Goal: Navigation & Orientation: Find specific page/section

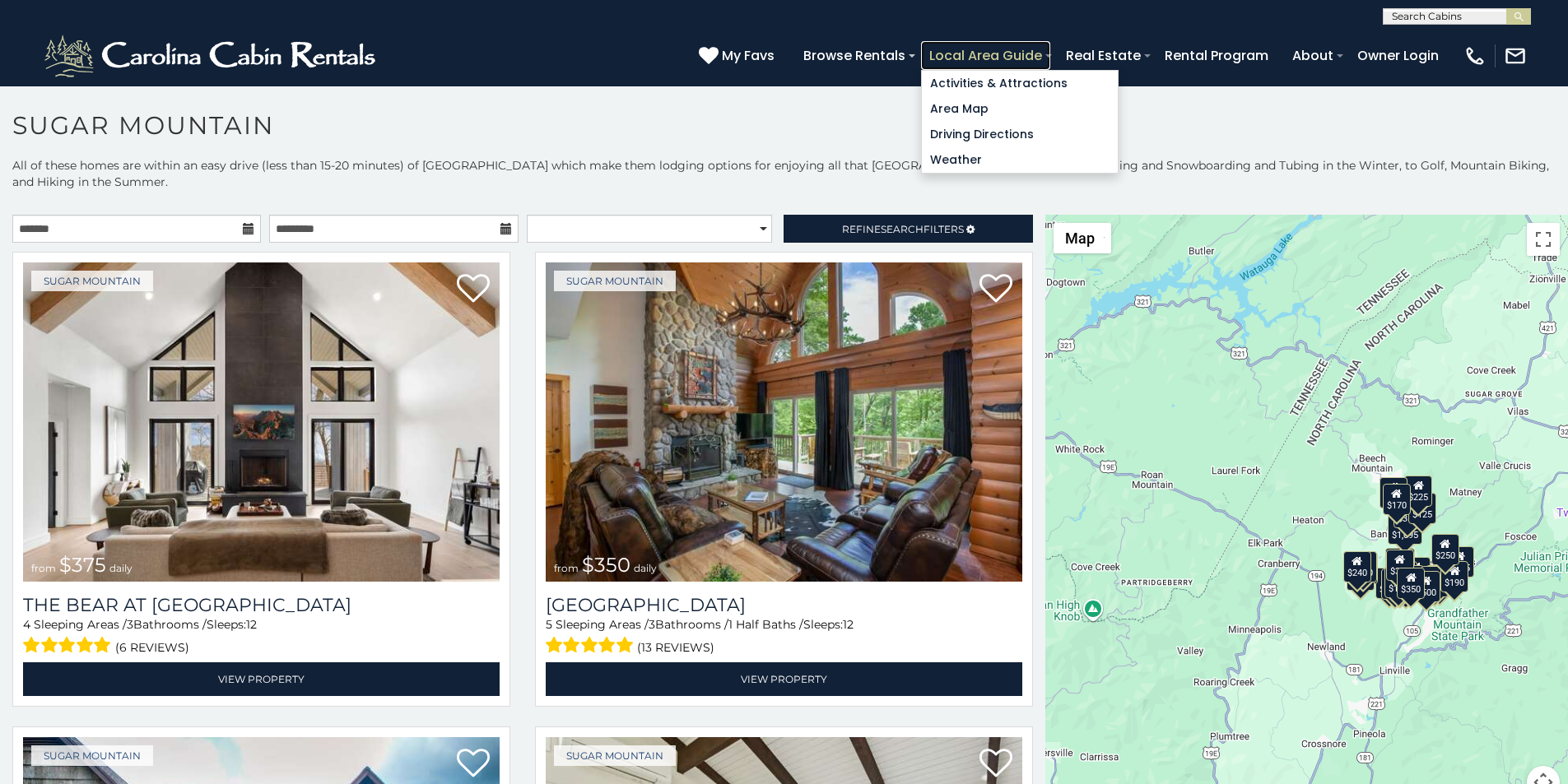
click at [1050, 48] on link "Local Area Guide" at bounding box center [985, 55] width 129 height 29
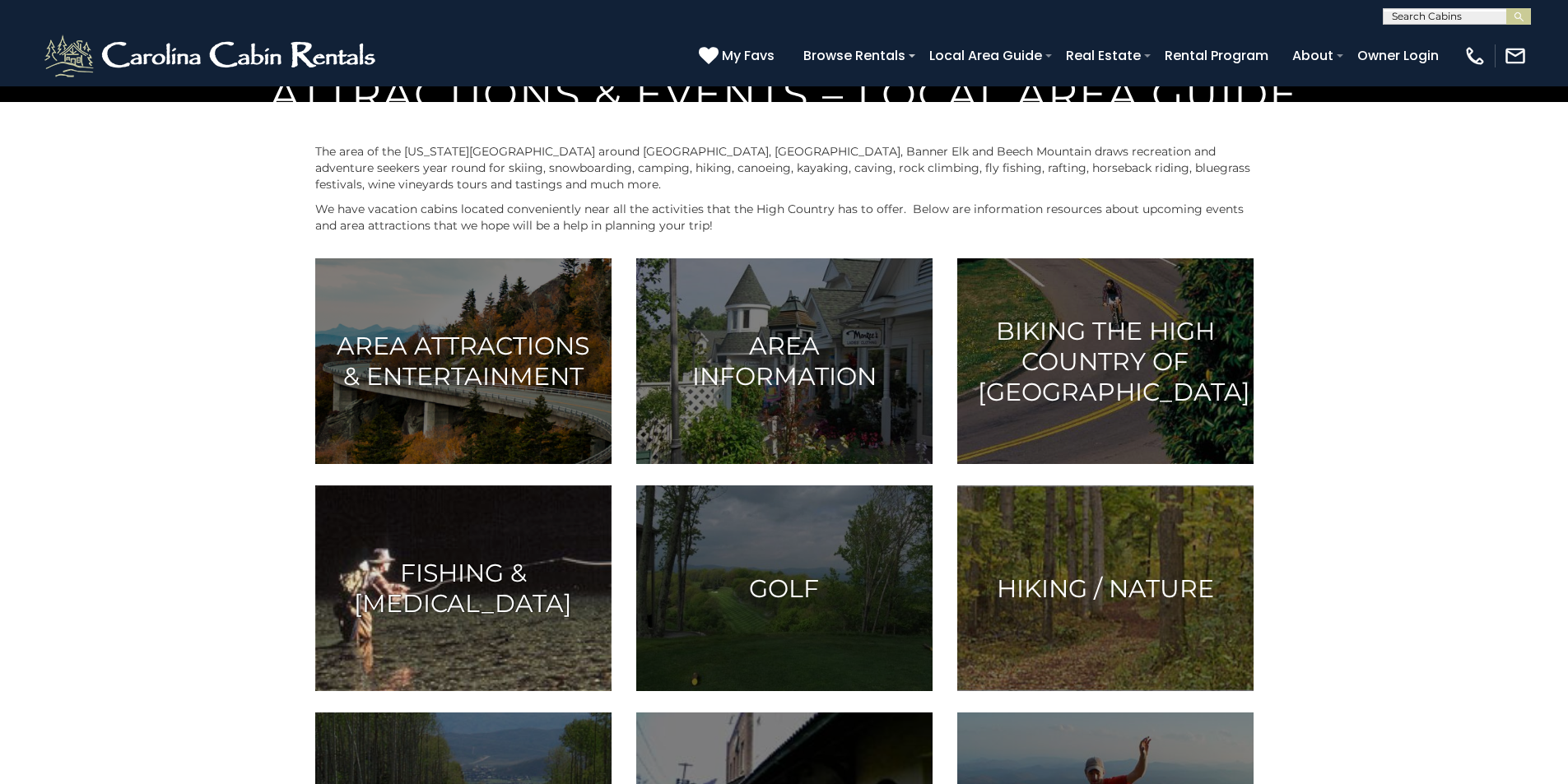
click at [356, 691] on img at bounding box center [463, 588] width 297 height 206
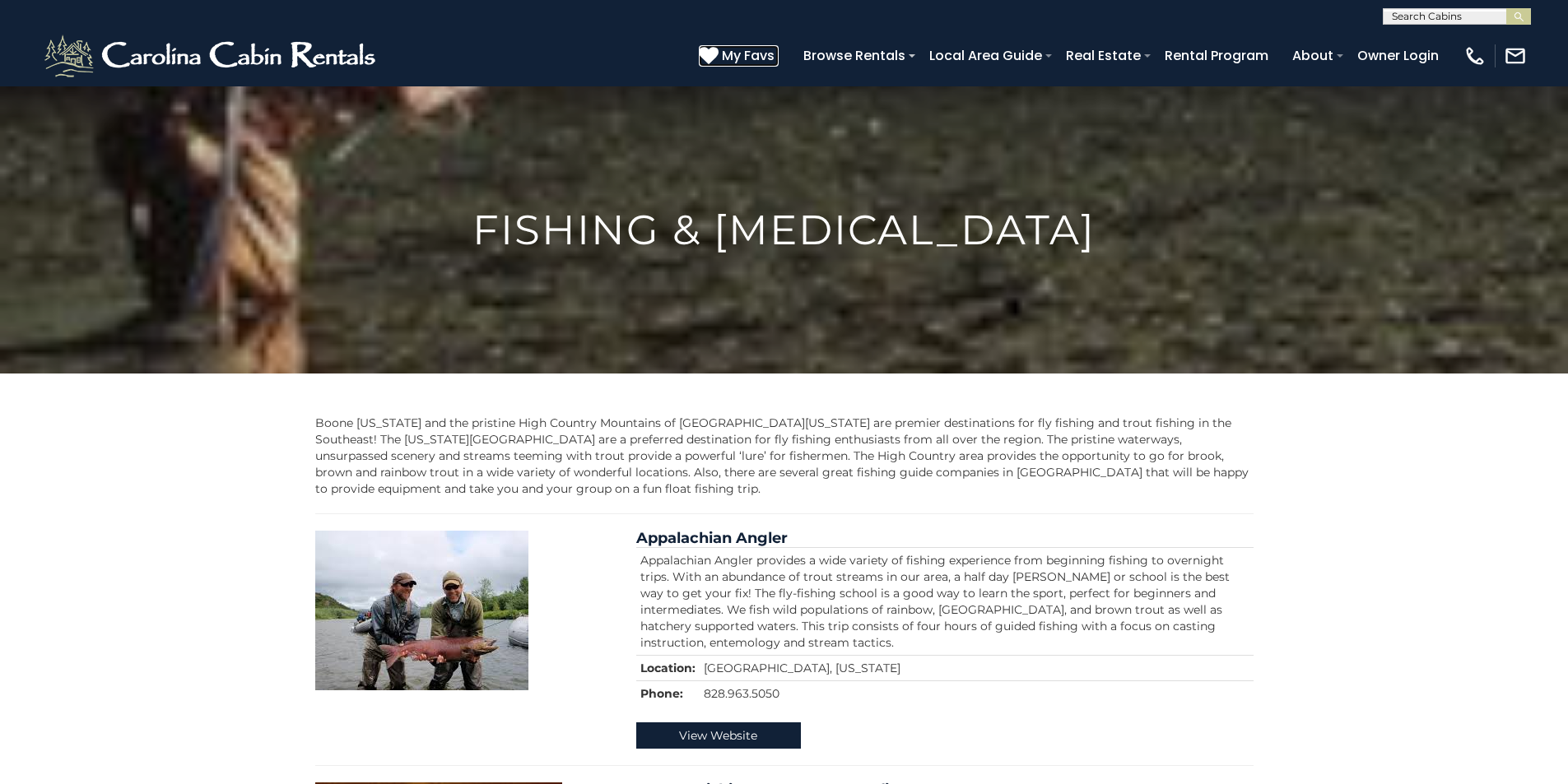
click at [718, 48] on icon at bounding box center [708, 55] width 20 height 20
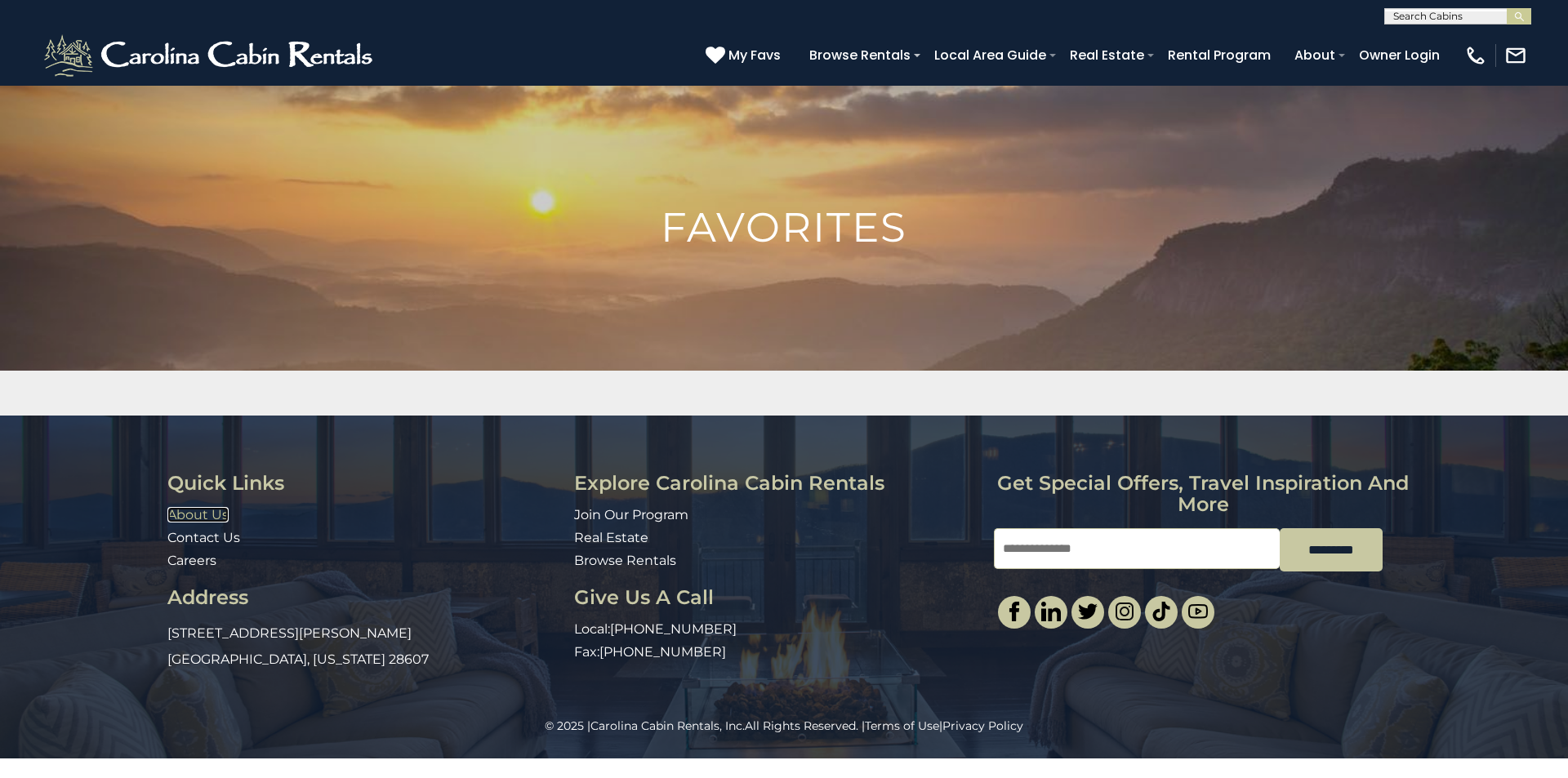
click at [177, 510] on link "About Us" at bounding box center [197, 515] width 61 height 16
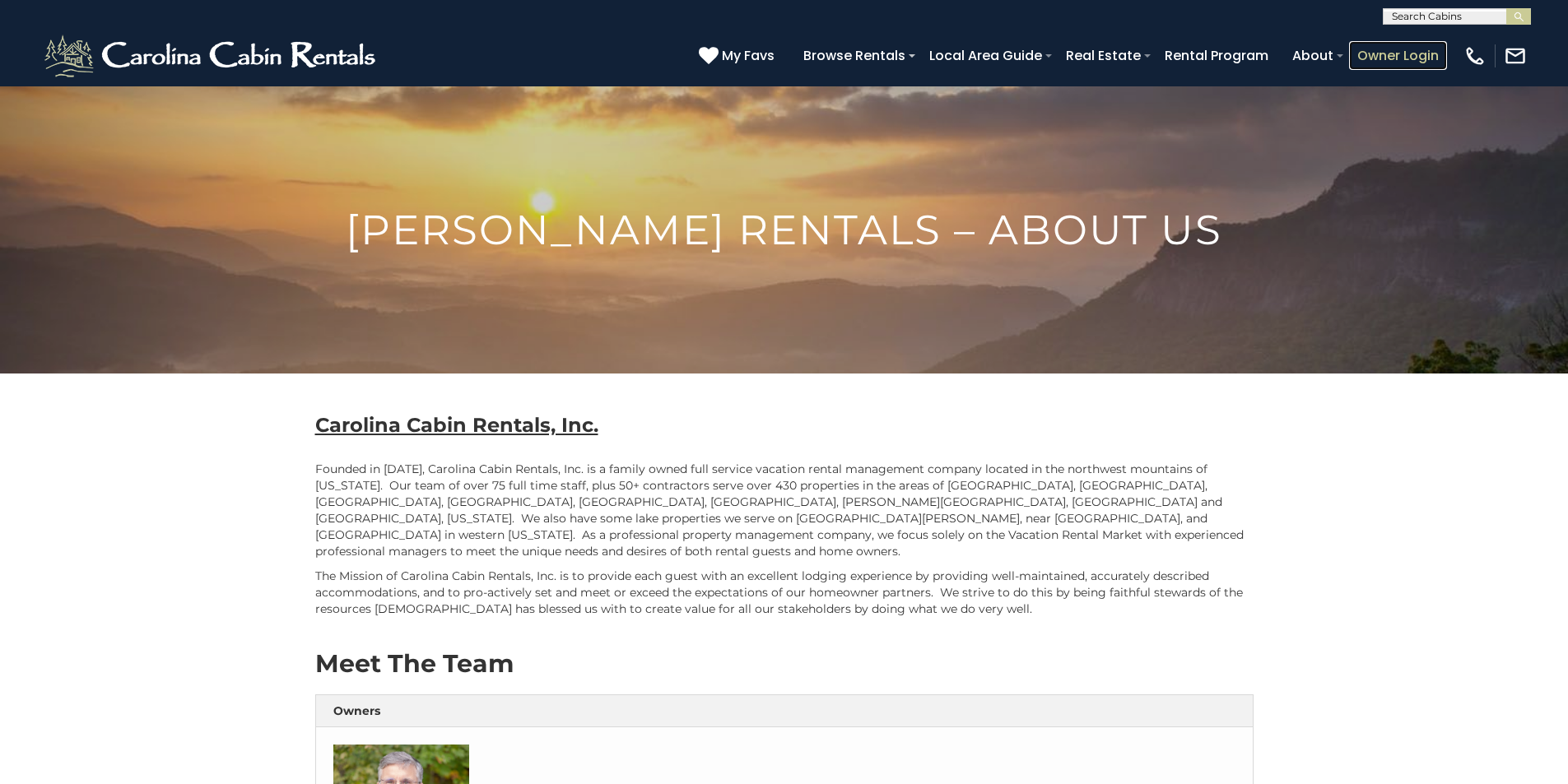
click at [1417, 46] on link "Owner Login" at bounding box center [1398, 55] width 98 height 29
